Goal: Information Seeking & Learning: Learn about a topic

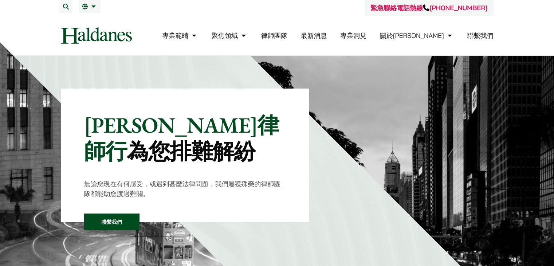
scroll to position [409, 0]
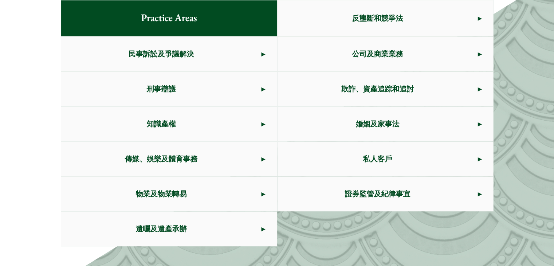
click at [359, 120] on span "婚姻及家事法" at bounding box center [377, 124] width 200 height 34
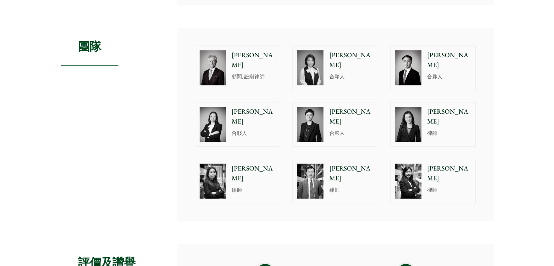
scroll to position [364, 0]
click at [332, 163] on p "[PERSON_NAME]" at bounding box center [351, 173] width 44 height 20
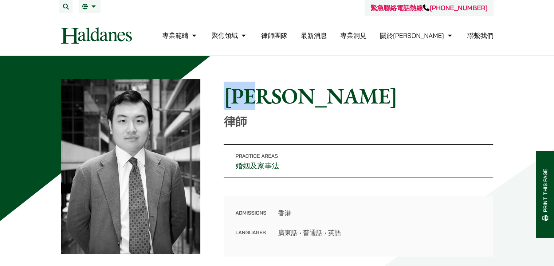
drag, startPoint x: 234, startPoint y: 92, endPoint x: 285, endPoint y: 94, distance: 51.0
click at [285, 94] on h1 "[PERSON_NAME]" at bounding box center [357, 96] width 269 height 26
drag, startPoint x: 229, startPoint y: 100, endPoint x: 287, endPoint y: 99, distance: 57.9
click at [287, 99] on h1 "[PERSON_NAME]" at bounding box center [357, 96] width 269 height 26
drag, startPoint x: 287, startPoint y: 99, endPoint x: 278, endPoint y: 116, distance: 19.5
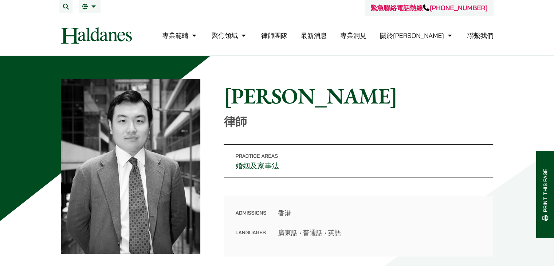
click at [278, 116] on p "律師" at bounding box center [357, 122] width 269 height 14
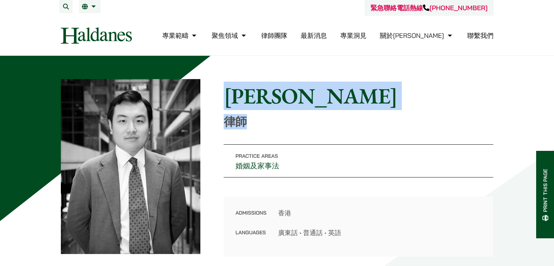
drag, startPoint x: 274, startPoint y: 127, endPoint x: 227, endPoint y: 94, distance: 57.2
click at [227, 94] on div "Home » Lawyers » 周和彥 周和彥 律師" at bounding box center [357, 106] width 269 height 46
click at [227, 94] on h1 "[PERSON_NAME]" at bounding box center [357, 96] width 269 height 26
drag, startPoint x: 227, startPoint y: 94, endPoint x: 247, endPoint y: 123, distance: 35.8
click at [247, 123] on div "Home » Lawyers » 周和彥 周和彥 律師" at bounding box center [357, 106] width 269 height 46
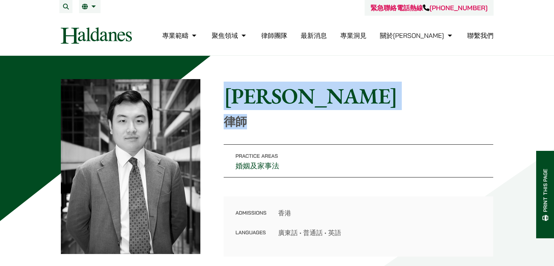
click at [247, 123] on p "律師" at bounding box center [357, 122] width 269 height 14
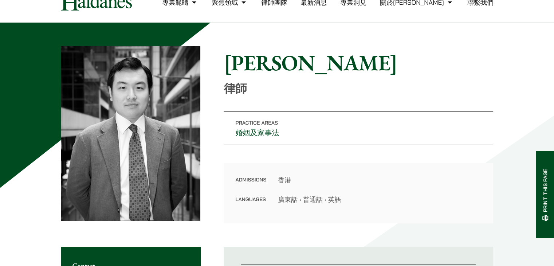
scroll to position [73, 0]
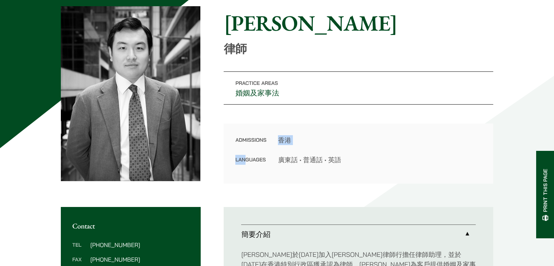
drag, startPoint x: 268, startPoint y: 142, endPoint x: 245, endPoint y: 168, distance: 34.3
click at [245, 168] on div "Admissions 香港 Languages 廣東話 • 普通話 • 英語" at bounding box center [357, 153] width 269 height 60
click at [247, 168] on div "Admissions 香港 Languages 廣東話 • 普通話 • 英語" at bounding box center [357, 153] width 269 height 60
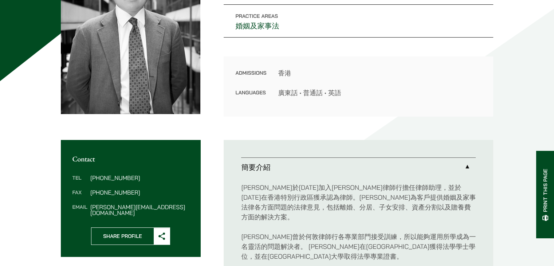
scroll to position [182, 0]
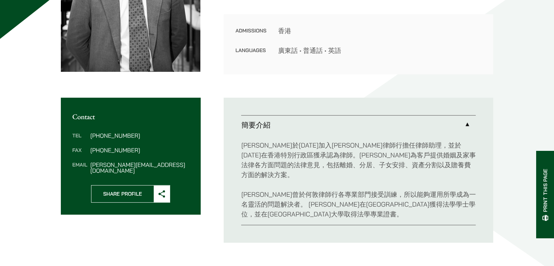
drag, startPoint x: 300, startPoint y: 207, endPoint x: 290, endPoint y: 202, distance: 11.6
click at [290, 202] on p "周和彥曾於何敦律師行各專業部門接受訓練，所以能夠運用所學成為一名靈活的問題解決者。 周和彥在英國杜倫大學獲得法學學士學位，並在香港城市大學取得法學專業證書。" at bounding box center [358, 203] width 234 height 29
drag, startPoint x: 293, startPoint y: 201, endPoint x: 368, endPoint y: 211, distance: 75.8
click at [368, 211] on div "周和彥於2020年加入何敦律師行擔任律師助理，並於2023年在香港特別行政區獲承認為律師。周和彥為客戶提供婚姻及家事法律各方面問題的法律意見，包括離婚、分居、…" at bounding box center [358, 179] width 234 height 90
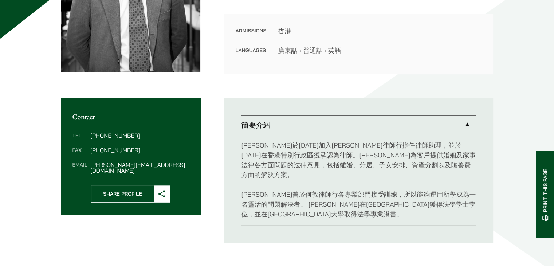
click at [368, 211] on div "周和彥於2020年加入何敦律師行擔任律師助理，並於2023年在香港特別行政區獲承認為律師。周和彥為客戶提供婚姻及家事法律各方面問題的法律意見，包括離婚、分居、…" at bounding box center [358, 179] width 234 height 90
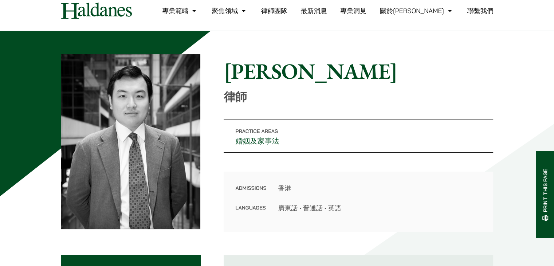
scroll to position [0, 0]
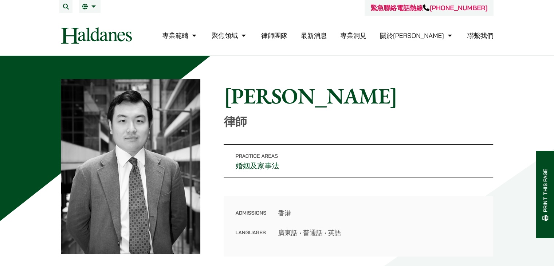
click at [226, 98] on h1 "[PERSON_NAME]" at bounding box center [357, 96] width 269 height 26
